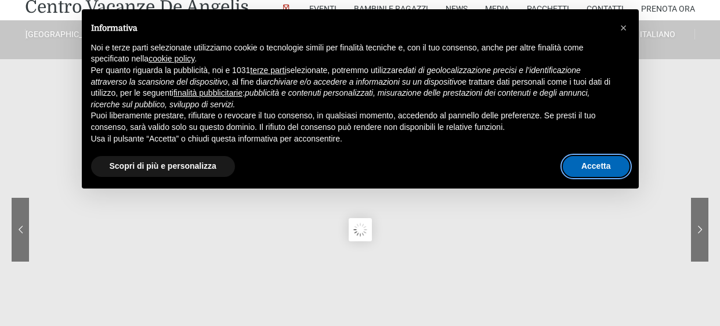
click at [588, 167] on button "Accetta" at bounding box center [596, 166] width 67 height 21
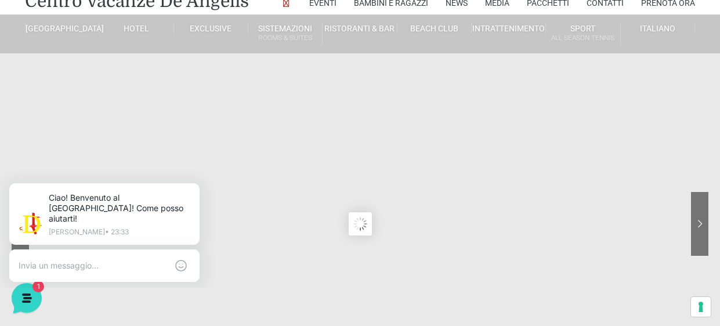
scroll to position [37, 0]
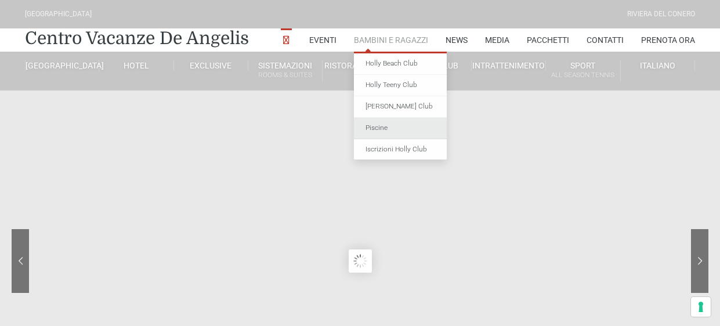
click at [374, 124] on link "Piscine" at bounding box center [400, 128] width 93 height 21
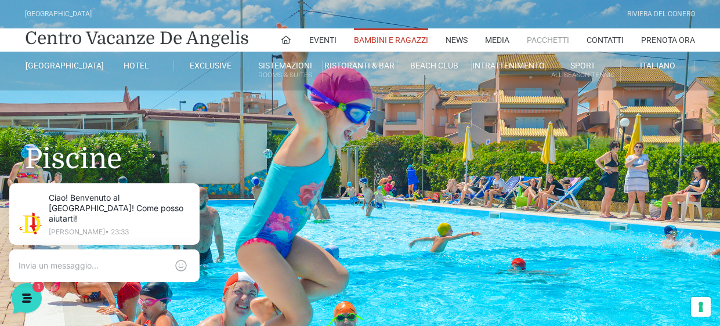
click at [542, 41] on link "Pacchetti" at bounding box center [548, 39] width 42 height 23
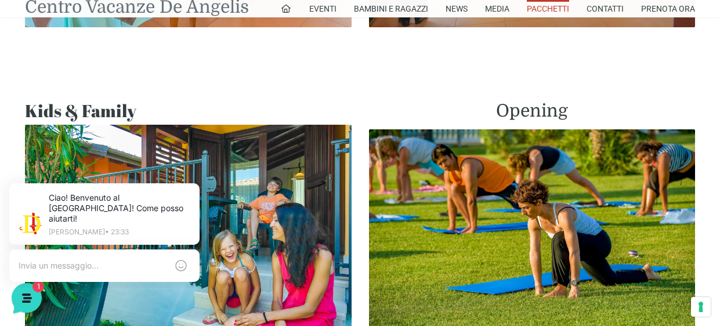
scroll to position [933, 0]
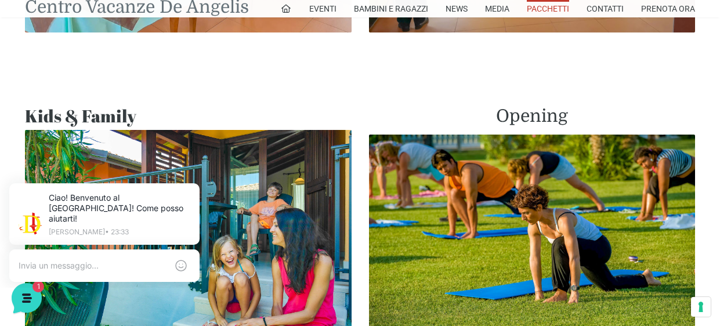
click at [203, 6] on link "Centro Vacanze De Angelis" at bounding box center [137, 6] width 224 height 17
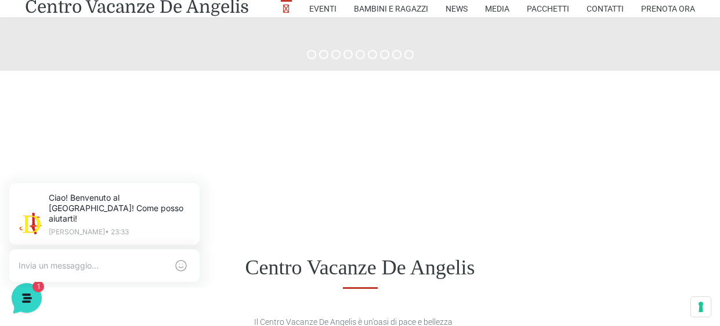
scroll to position [453, 0]
click at [194, 190] on icon at bounding box center [197, 185] width 9 height 9
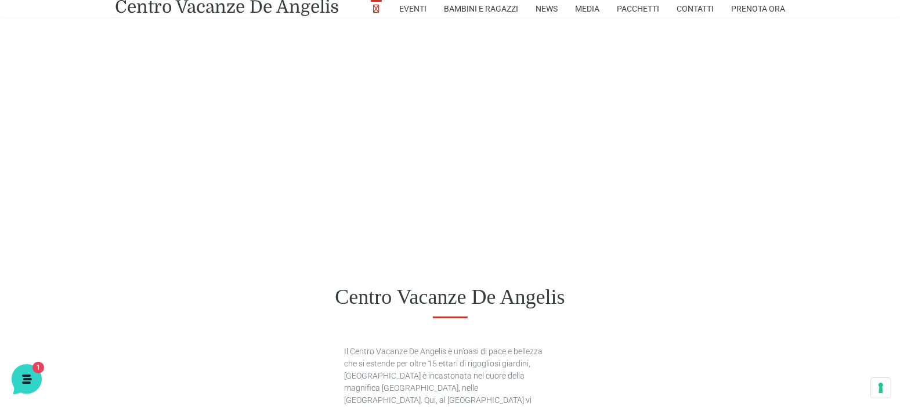
scroll to position [439, 0]
